Goal: Information Seeking & Learning: Learn about a topic

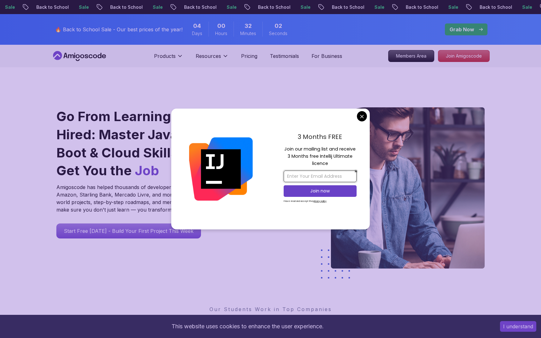
click at [306, 174] on input "email" at bounding box center [320, 177] width 73 height 12
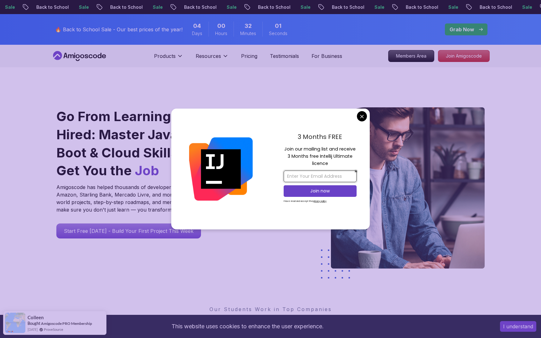
type input "[EMAIL_ADDRESS][DOMAIN_NAME]"
click at [331, 189] on p "Join now" at bounding box center [319, 191] width 59 height 6
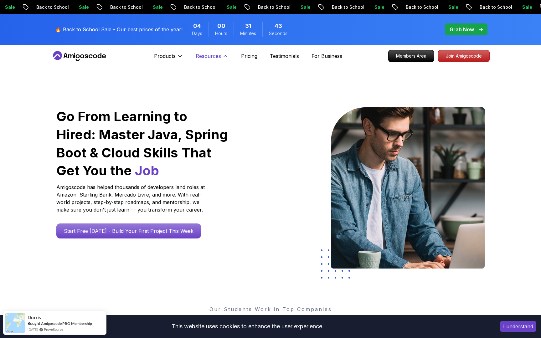
click at [224, 56] on icon at bounding box center [225, 56] width 3 height 2
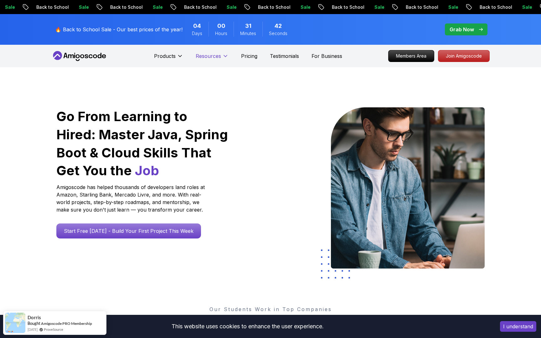
click at [223, 56] on icon at bounding box center [225, 56] width 6 height 6
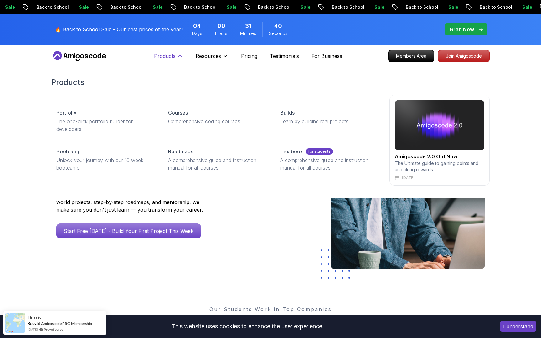
click at [182, 58] on icon at bounding box center [180, 56] width 6 height 6
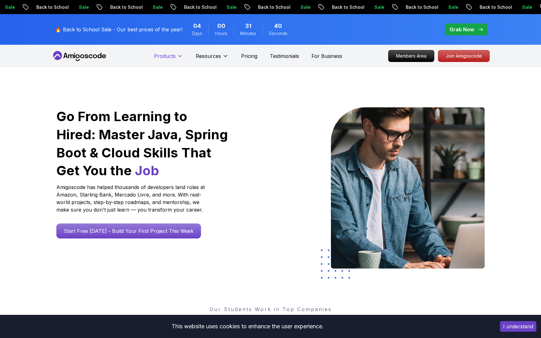
click at [182, 58] on icon at bounding box center [180, 56] width 6 height 6
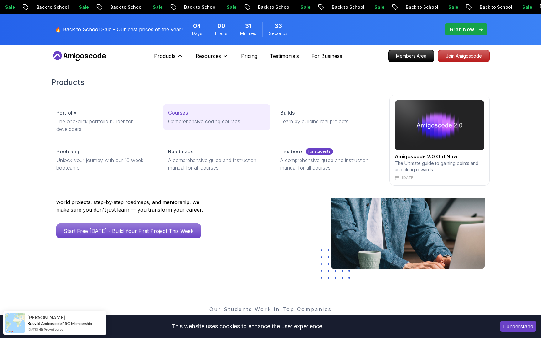
click at [178, 113] on p "Courses" at bounding box center [178, 113] width 20 height 8
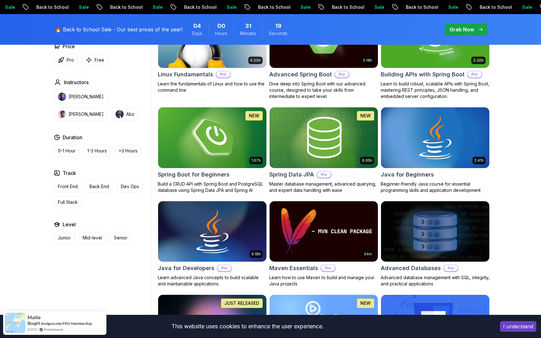
scroll to position [235, 0]
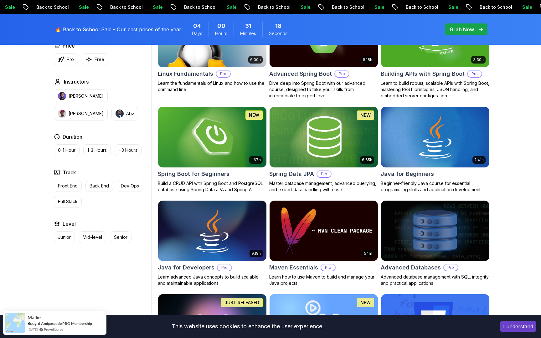
click at [196, 155] on img at bounding box center [212, 137] width 114 height 64
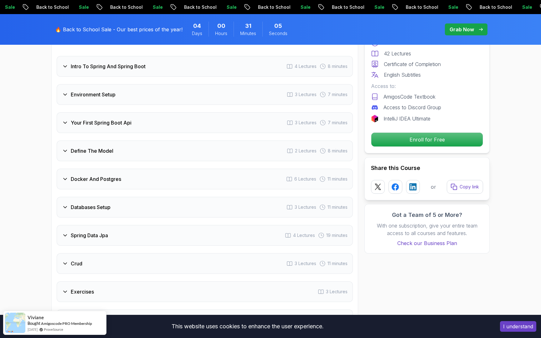
scroll to position [874, 0]
click at [67, 147] on icon at bounding box center [65, 150] width 6 height 6
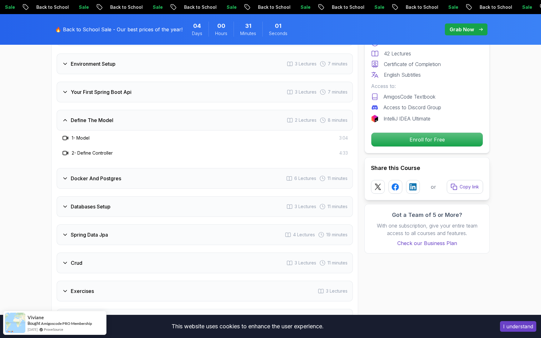
click at [64, 175] on icon at bounding box center [65, 178] width 6 height 6
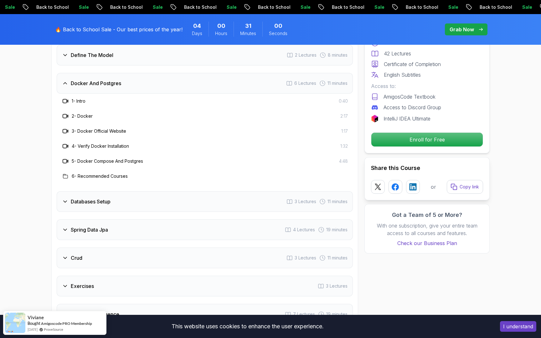
scroll to position [949, 0]
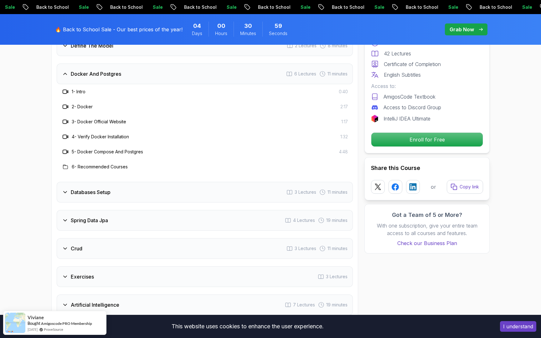
click at [65, 188] on div "Databases Setup 3 Lectures 11 minutes" at bounding box center [205, 192] width 296 height 21
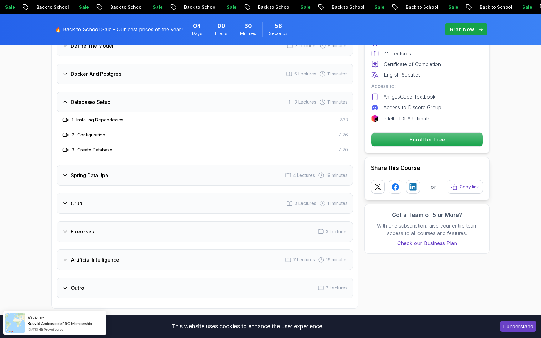
click at [65, 172] on icon at bounding box center [65, 175] width 6 height 6
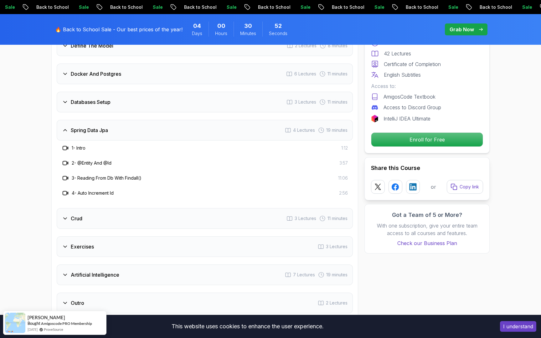
click at [64, 218] on icon at bounding box center [65, 219] width 3 height 2
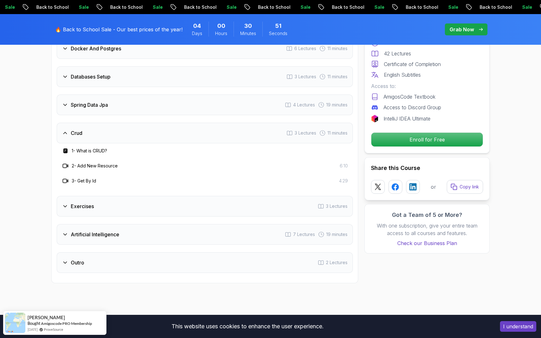
scroll to position [976, 0]
click at [66, 204] on icon at bounding box center [65, 205] width 3 height 2
click at [62, 230] on icon at bounding box center [65, 233] width 6 height 6
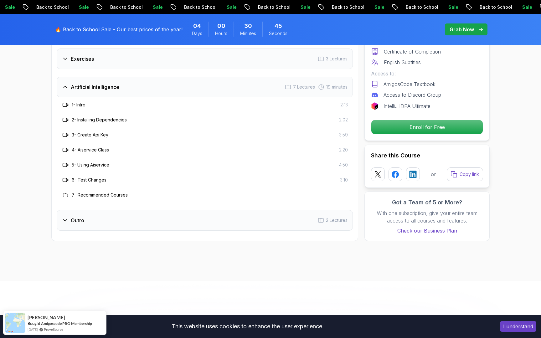
scroll to position [1077, 0]
click at [65, 219] on icon at bounding box center [65, 220] width 3 height 2
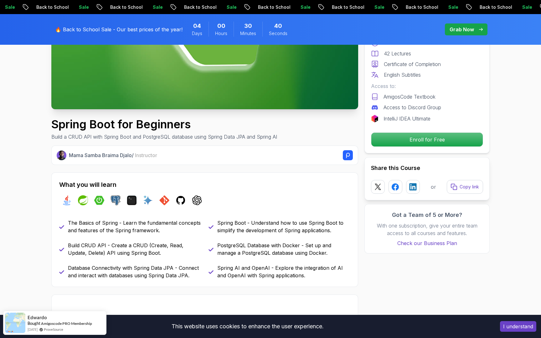
scroll to position [134, 0]
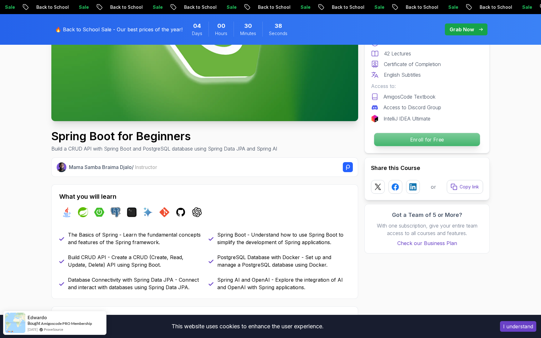
click at [423, 135] on p "Enroll for Free" at bounding box center [427, 139] width 106 height 13
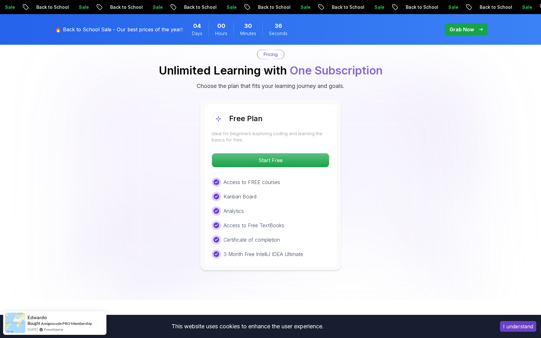
scroll to position [1274, 0]
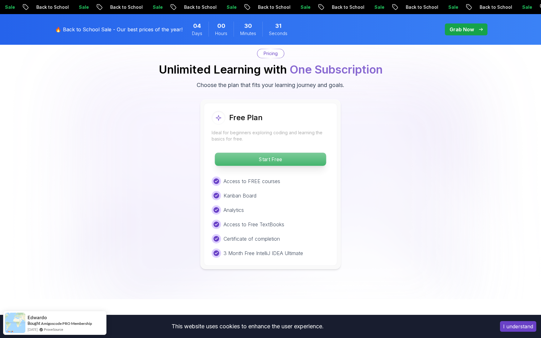
click at [312, 153] on p "Start Free" at bounding box center [270, 159] width 111 height 13
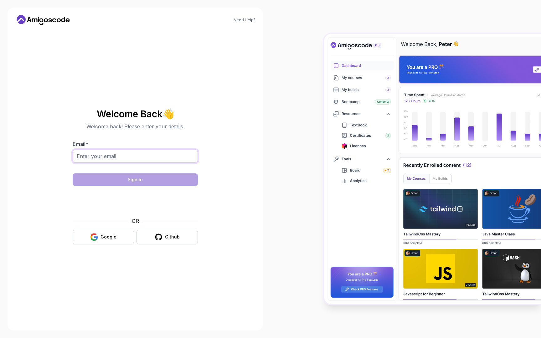
click at [152, 157] on input "Email *" at bounding box center [135, 156] width 125 height 13
type input "[EMAIL_ADDRESS][DOMAIN_NAME]"
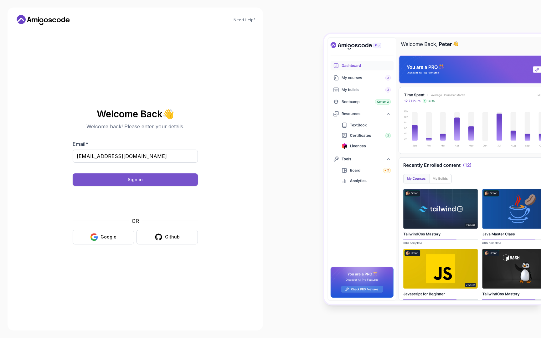
click at [173, 182] on button "Sign in" at bounding box center [135, 179] width 125 height 13
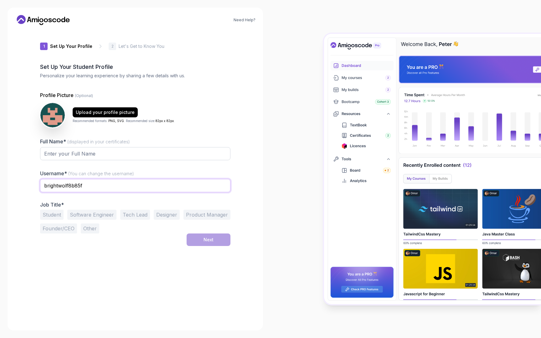
click at [85, 187] on input "brightwolf8b85f" at bounding box center [135, 185] width 190 height 13
type input "ssk1202"
click at [105, 157] on input "Full Name* (displayed in your certificates)" at bounding box center [135, 153] width 190 height 13
type input "ssk"
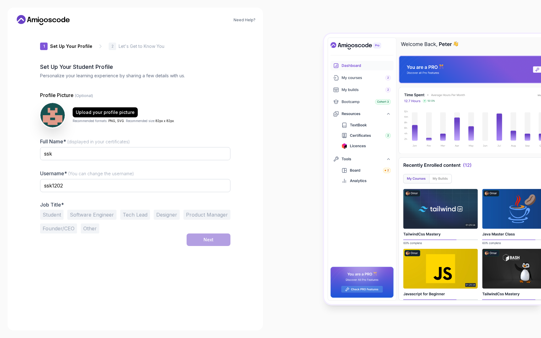
click at [131, 272] on div "1 Set Up Your Profile 1 Set Up Your Profile 2 Let's Get to Know You Set Up Your…" at bounding box center [135, 176] width 190 height 293
click at [105, 216] on button "Software Engineer" at bounding box center [91, 215] width 49 height 10
click at [206, 238] on div "Next" at bounding box center [208, 240] width 10 height 6
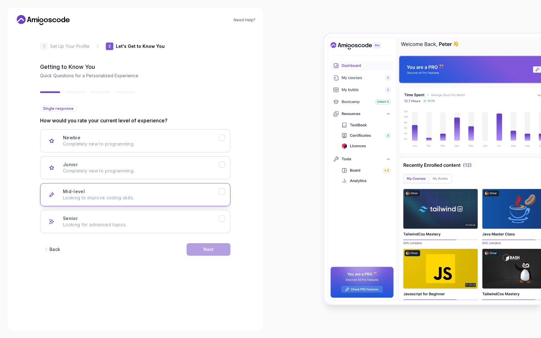
click at [189, 192] on div "Mid-level Looking to improve coding skills." at bounding box center [141, 194] width 156 height 13
click at [213, 256] on div "Back Next" at bounding box center [135, 249] width 190 height 33
click at [213, 253] on button "Next" at bounding box center [209, 249] width 44 height 13
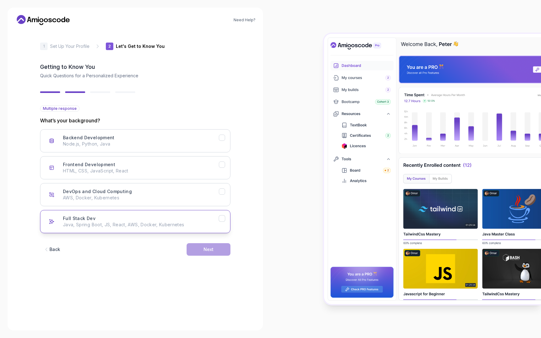
click at [152, 223] on p "Java, Spring Boot, JS, React, AWS, Docker, Kubernetes" at bounding box center [141, 225] width 156 height 6
click at [193, 244] on button "Next" at bounding box center [209, 249] width 44 height 13
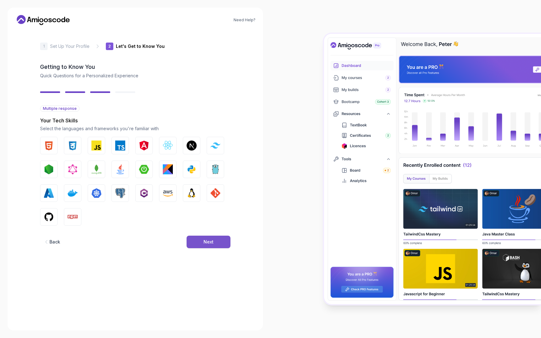
click at [201, 239] on button "Next" at bounding box center [209, 242] width 44 height 13
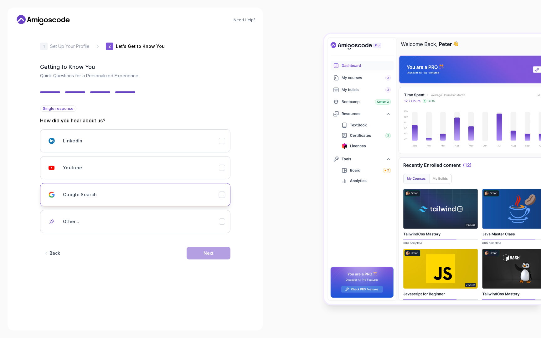
click at [168, 203] on button "Google Search" at bounding box center [135, 194] width 190 height 23
click at [219, 262] on div "Back Next" at bounding box center [135, 253] width 190 height 33
click at [219, 259] on button "Next" at bounding box center [209, 253] width 44 height 13
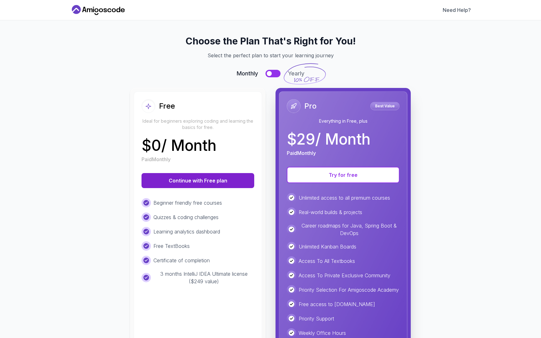
click at [202, 185] on button "Continue with Free plan" at bounding box center [197, 180] width 113 height 15
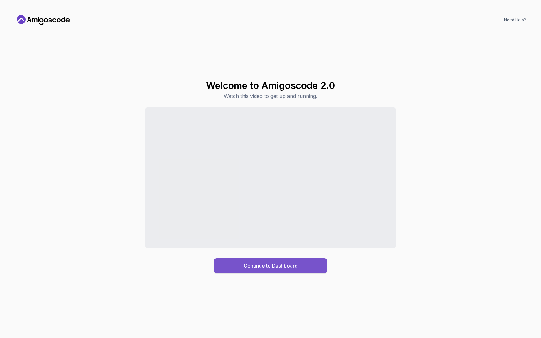
click at [315, 270] on button "Continue to Dashboard" at bounding box center [270, 265] width 113 height 15
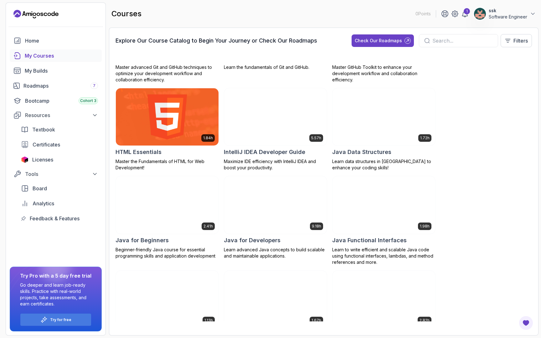
scroll to position [359, 0]
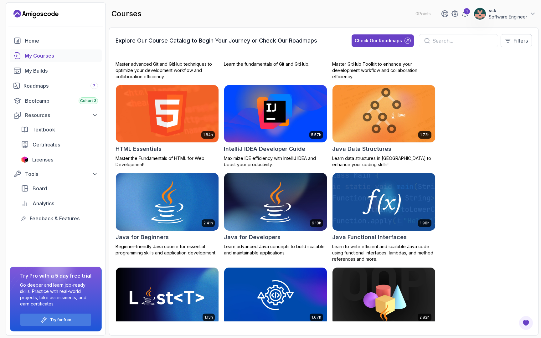
click at [175, 216] on img at bounding box center [167, 202] width 108 height 60
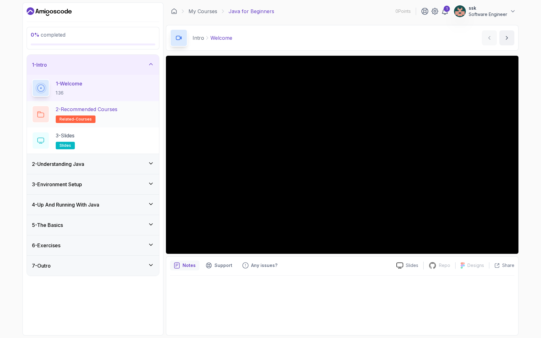
click at [89, 110] on p "2 - Recommended Courses" at bounding box center [87, 109] width 62 height 8
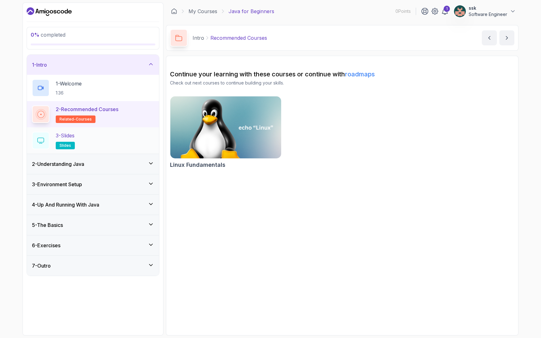
click at [78, 136] on div "3 - Slides slides" at bounding box center [93, 141] width 122 height 18
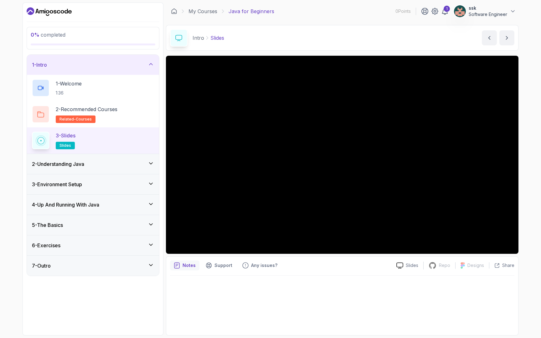
click at [102, 166] on div "2 - Understanding Java" at bounding box center [93, 164] width 122 height 8
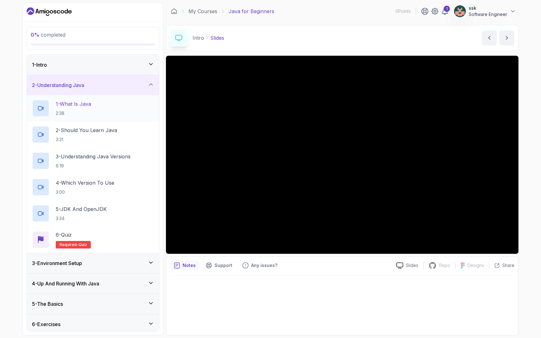
click at [84, 109] on h2 "1 - What Is Java 2:38" at bounding box center [73, 108] width 35 height 16
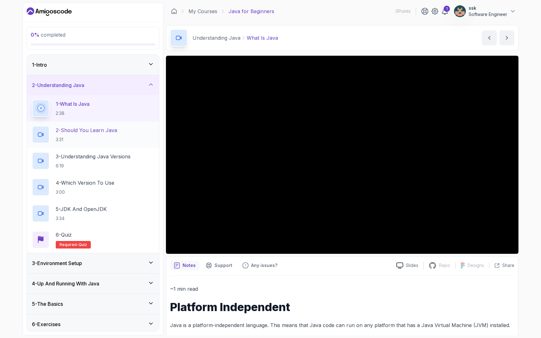
click at [102, 130] on p "2 - Should You Learn Java" at bounding box center [86, 130] width 61 height 8
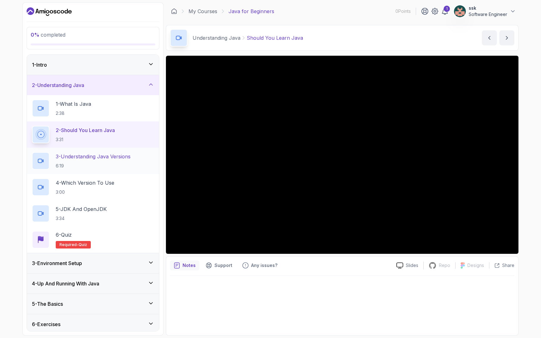
click at [103, 163] on p "6:19" at bounding box center [93, 166] width 75 height 6
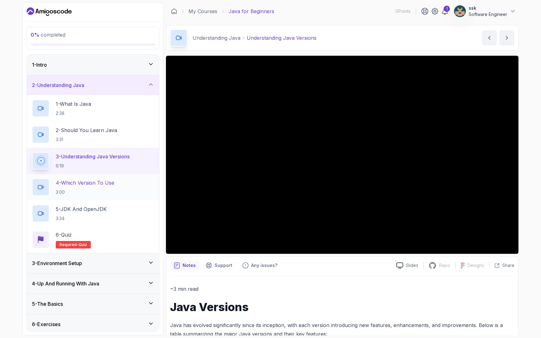
click at [79, 182] on p "4 - Which Version To Use" at bounding box center [85, 183] width 59 height 8
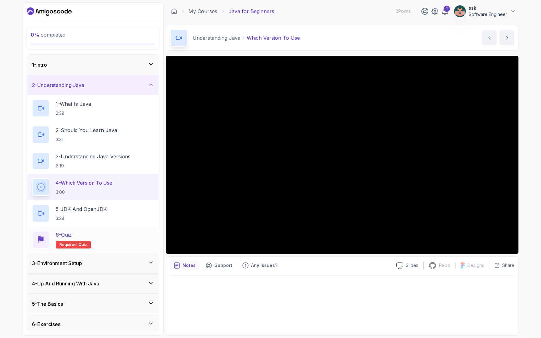
scroll to position [23, 0]
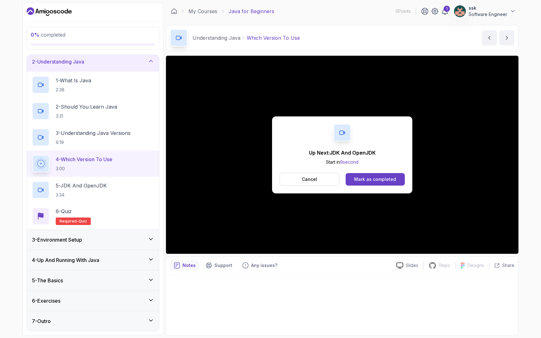
click at [87, 279] on div "5 - The Basics" at bounding box center [93, 281] width 122 height 8
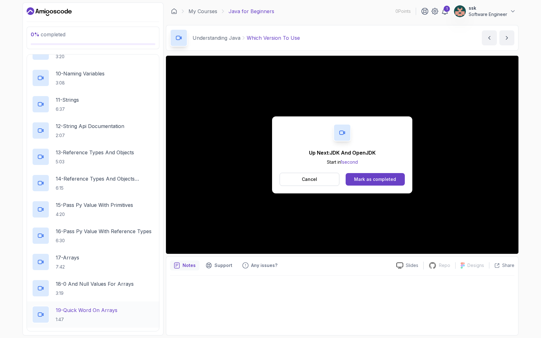
scroll to position [327, 0]
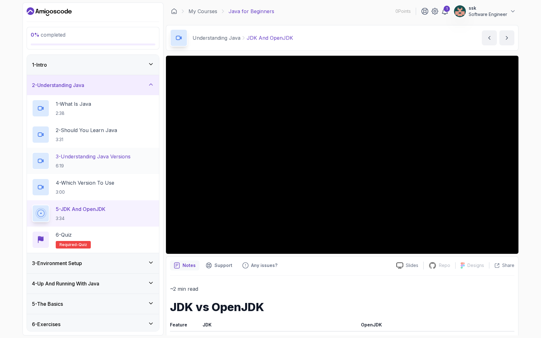
scroll to position [23, 0]
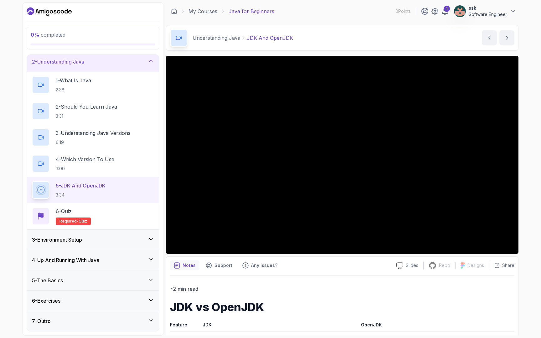
click at [72, 241] on h3 "3 - Environment Setup" at bounding box center [57, 240] width 50 height 8
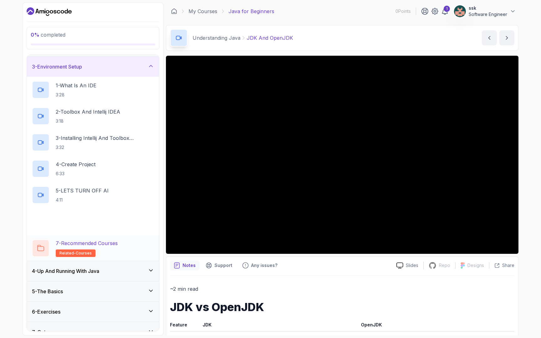
scroll to position [50, 0]
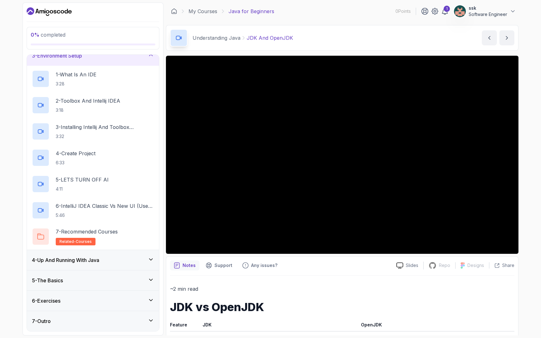
click at [74, 267] on div "4 - Up And Running With Java" at bounding box center [93, 260] width 132 height 20
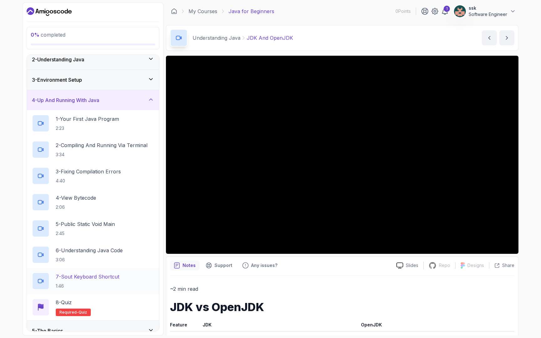
scroll to position [76, 0]
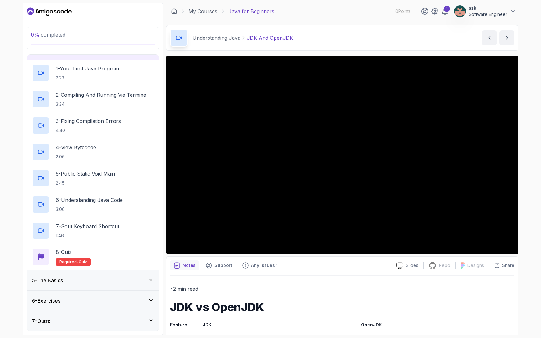
click at [68, 282] on div "5 - The Basics" at bounding box center [93, 281] width 122 height 8
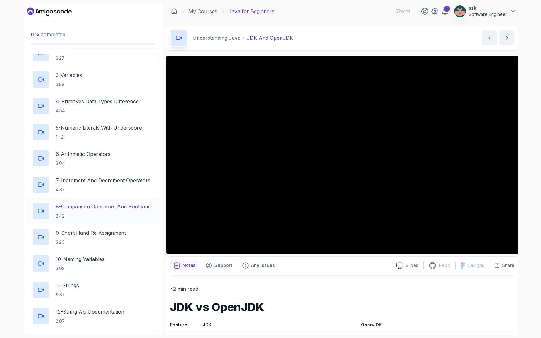
scroll to position [0, 0]
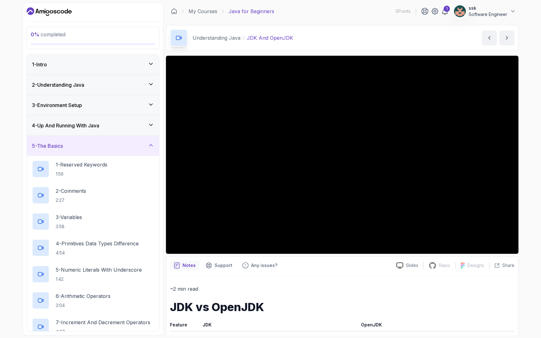
click at [76, 82] on h3 "2 - Understanding Java" at bounding box center [58, 85] width 52 height 8
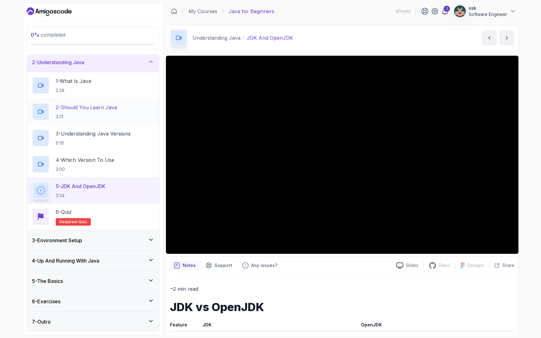
scroll to position [23, 0]
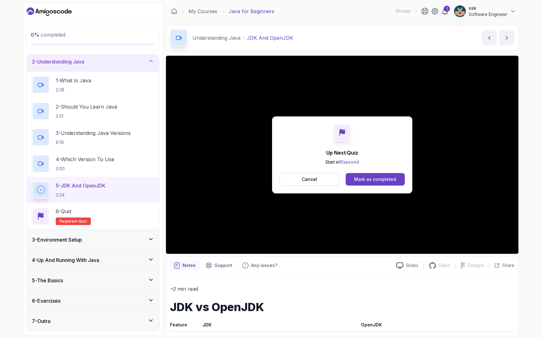
click at [76, 260] on h3 "4 - Up And Running With Java" at bounding box center [65, 260] width 67 height 8
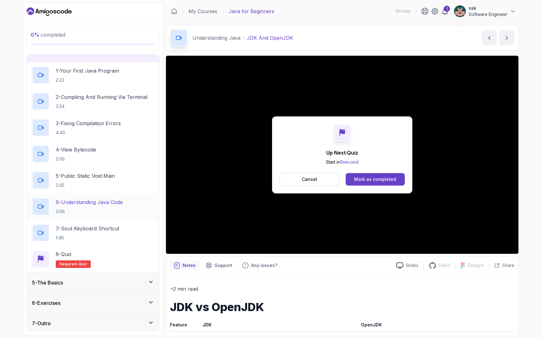
scroll to position [76, 0]
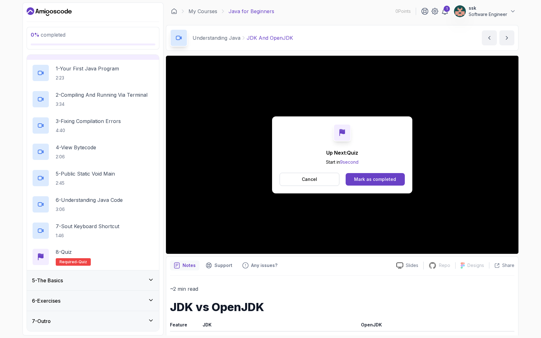
click at [69, 280] on div "5 - The Basics" at bounding box center [93, 281] width 122 height 8
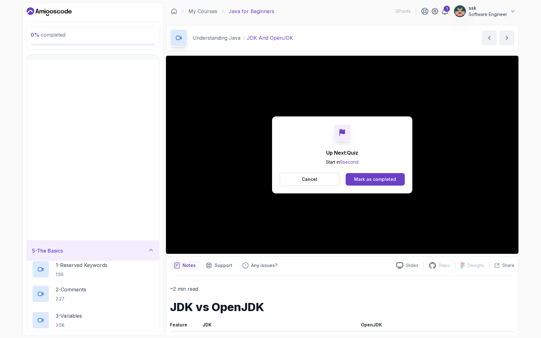
scroll to position [0, 0]
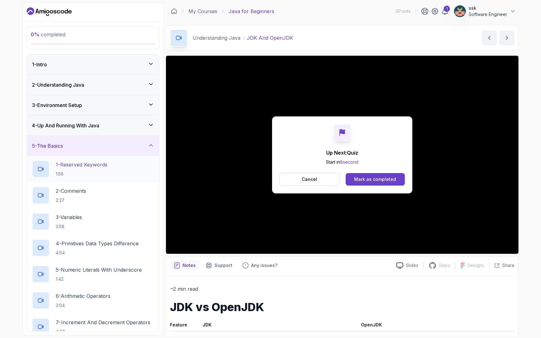
click at [83, 169] on h2 "1 - Reserved Keywords 1:56" at bounding box center [82, 169] width 52 height 16
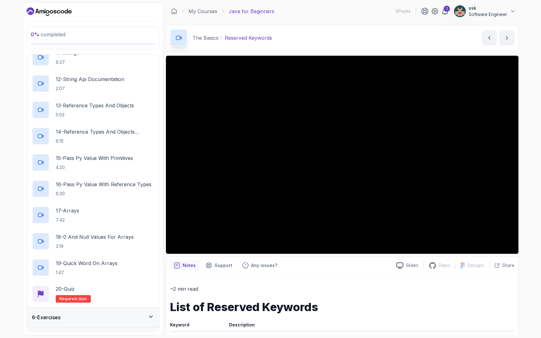
scroll to position [391, 0]
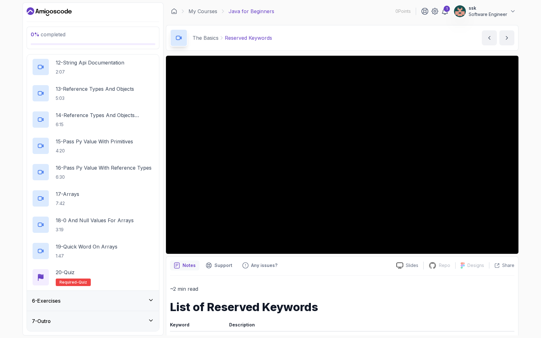
click at [74, 299] on div "6 - Exercises" at bounding box center [93, 301] width 122 height 8
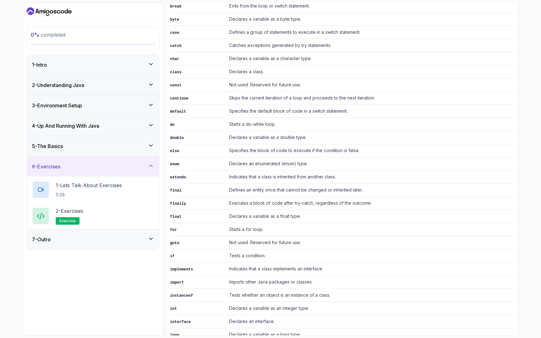
scroll to position [213, 0]
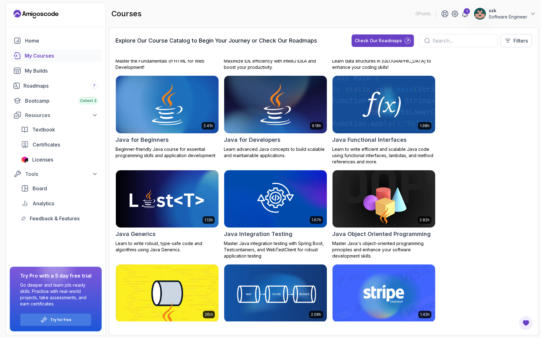
scroll to position [457, 0]
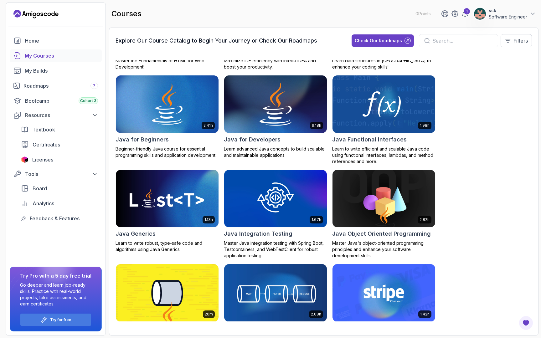
click at [261, 141] on h2 "Java for Developers" at bounding box center [252, 139] width 57 height 9
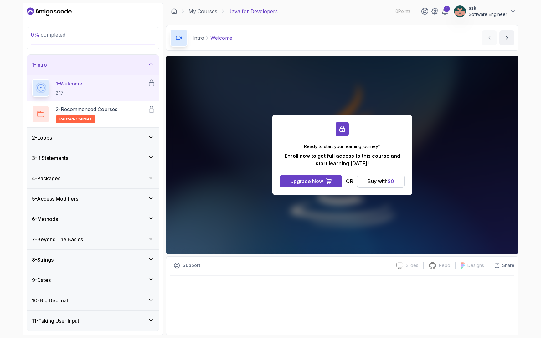
click at [80, 142] on div "2 - Loops" at bounding box center [93, 138] width 132 height 20
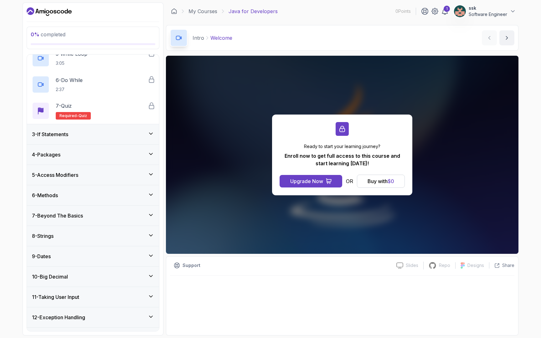
scroll to position [166, 0]
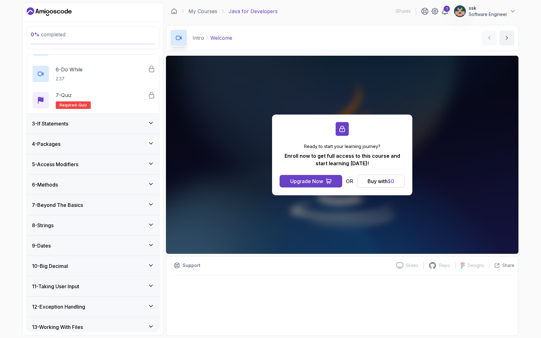
click at [83, 204] on h3 "7 - Beyond The Basics" at bounding box center [57, 205] width 51 height 8
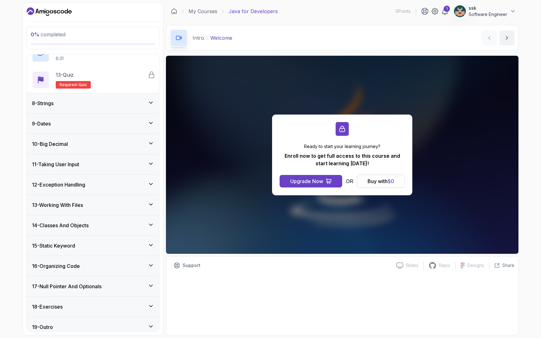
scroll to position [451, 0]
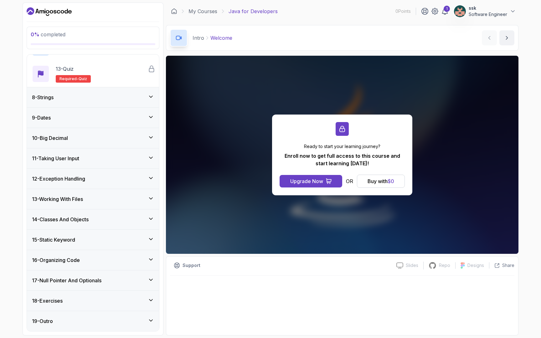
click at [79, 222] on h3 "14 - Classes And Objects" at bounding box center [60, 220] width 57 height 8
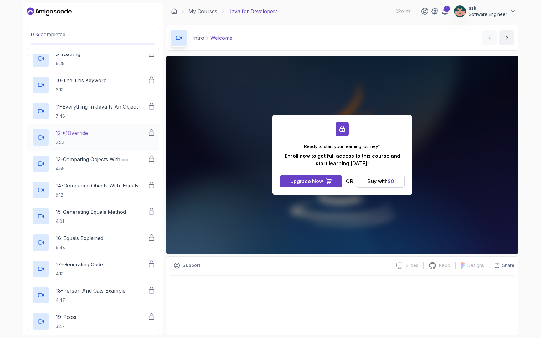
scroll to position [500, 0]
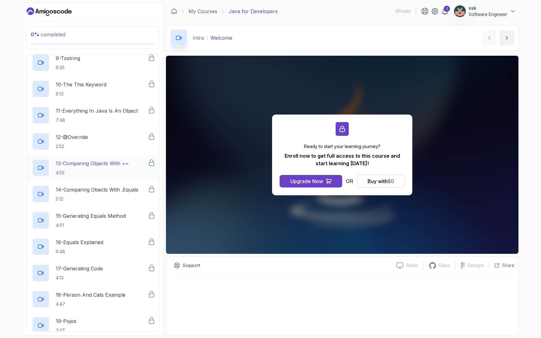
click at [89, 162] on p "13 - Comparing Objects With ==" at bounding box center [92, 164] width 73 height 8
click at [389, 185] on button "Buy with $ 0" at bounding box center [381, 181] width 48 height 13
click at [384, 182] on div "Buy with $ 0" at bounding box center [380, 181] width 27 height 8
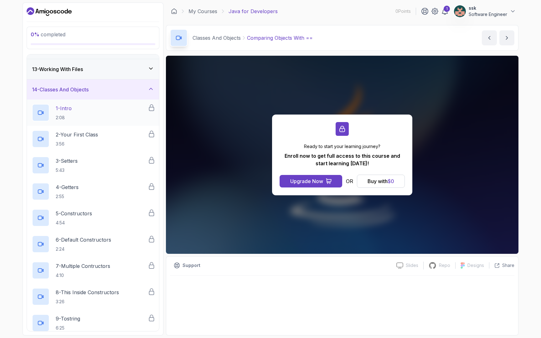
scroll to position [263, 0]
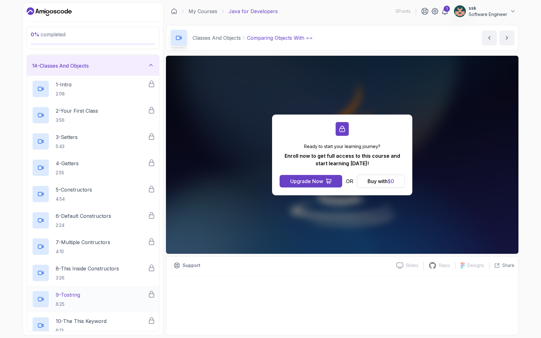
click at [80, 295] on p "9 - Tostring" at bounding box center [68, 295] width 24 height 8
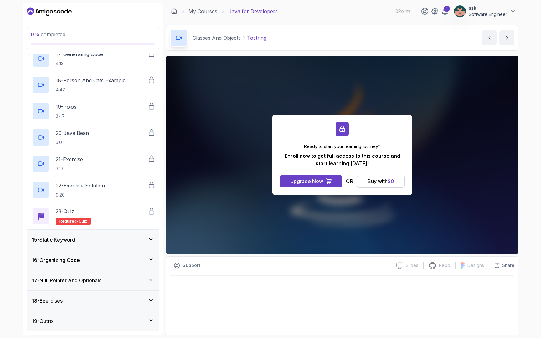
click at [65, 259] on h3 "16 - Organizing Code" at bounding box center [56, 260] width 48 height 8
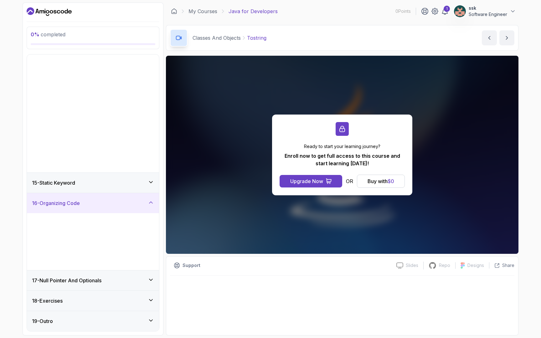
scroll to position [110, 0]
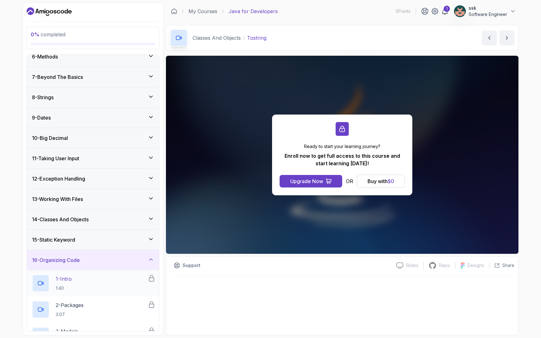
click at [68, 279] on p "1 - Intro" at bounding box center [64, 279] width 16 height 8
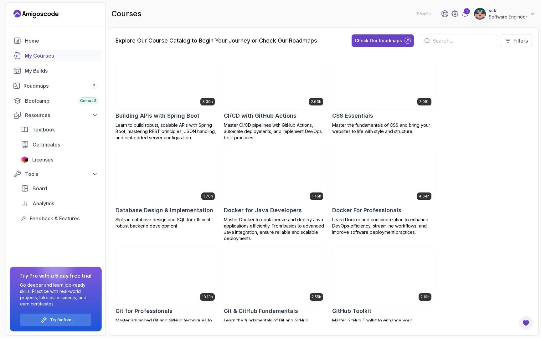
scroll to position [103, 0]
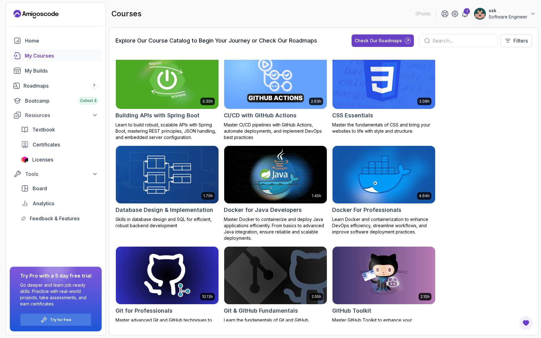
click at [173, 120] on h2 "Building APIs with Spring Boot" at bounding box center [157, 115] width 84 height 9
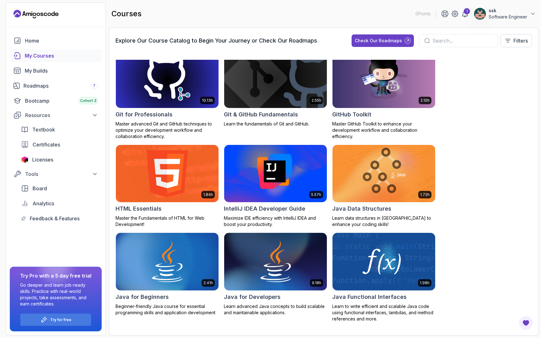
scroll to position [303, 0]
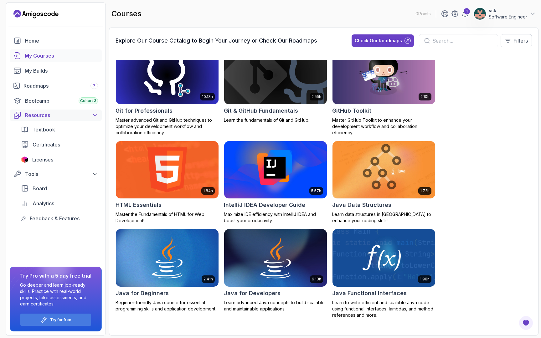
click at [50, 114] on div "Resources" at bounding box center [61, 115] width 73 height 8
